Goal: Task Accomplishment & Management: Manage account settings

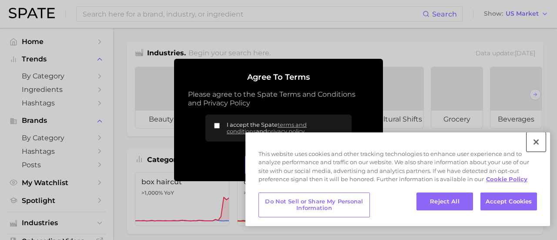
click at [534, 140] on button "Close" at bounding box center [535, 141] width 19 height 19
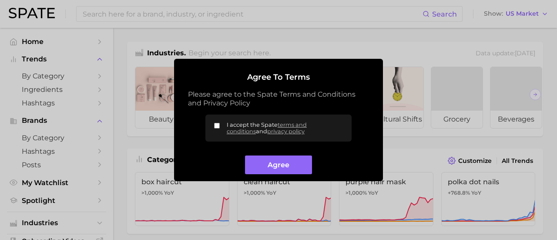
click at [217, 124] on input "I accept the Spate terms and conditions and privacy policy" at bounding box center [217, 126] width 6 height 6
checkbox input "true"
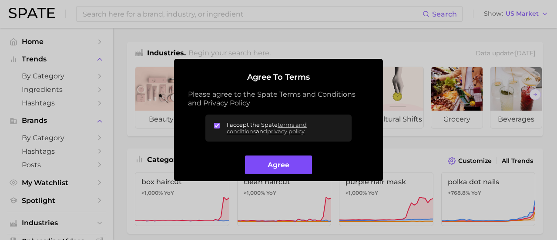
click at [264, 162] on button "Agree" at bounding box center [278, 164] width 67 height 19
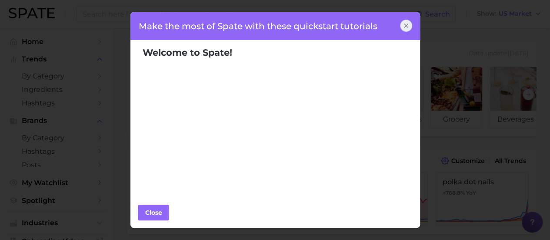
click at [408, 29] on icon at bounding box center [406, 25] width 7 height 7
